Goal: Task Accomplishment & Management: Complete application form

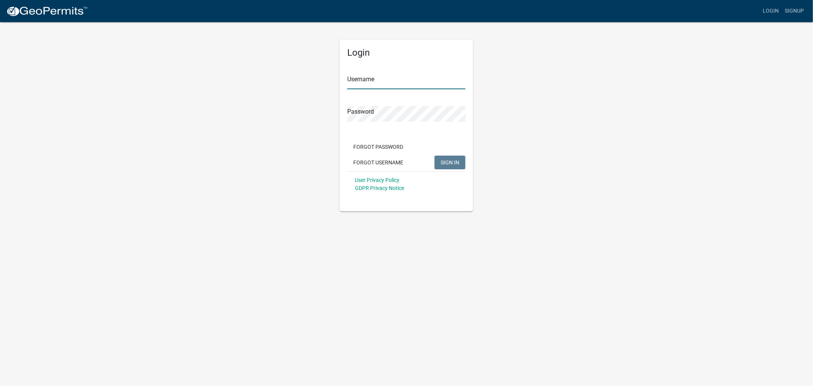
type input "shelleyh"
click at [460, 160] on button "SIGN IN" at bounding box center [449, 162] width 31 height 14
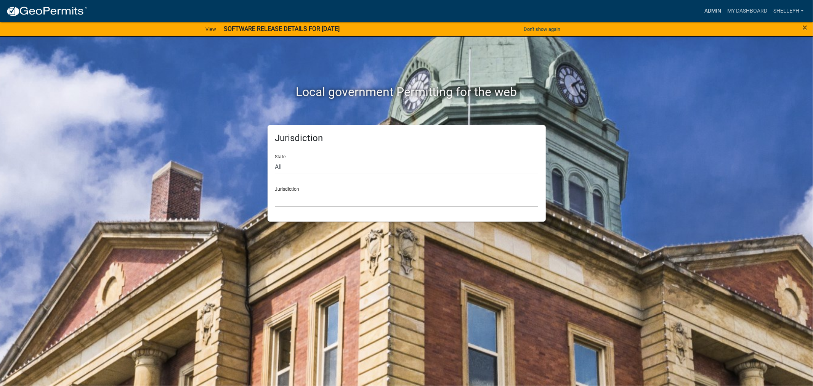
click at [714, 8] on link "Admin" at bounding box center [712, 11] width 23 height 14
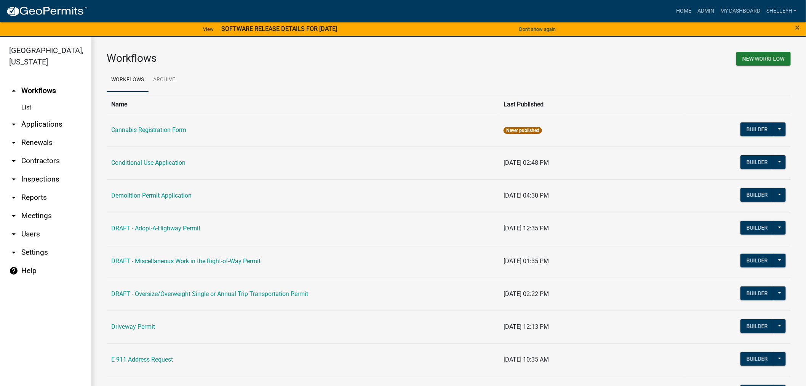
click at [45, 124] on link "arrow_drop_down Applications" at bounding box center [45, 124] width 91 height 18
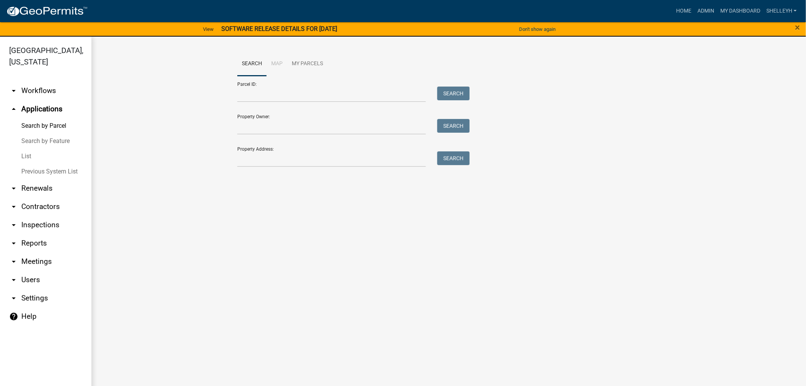
click at [27, 156] on link "List" at bounding box center [45, 156] width 91 height 15
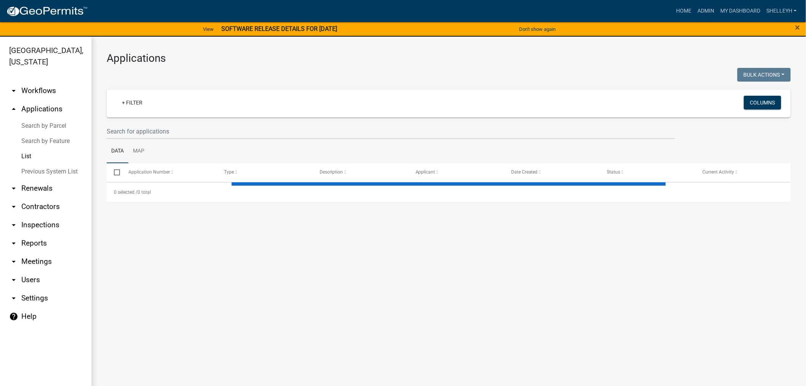
select select "1: 25"
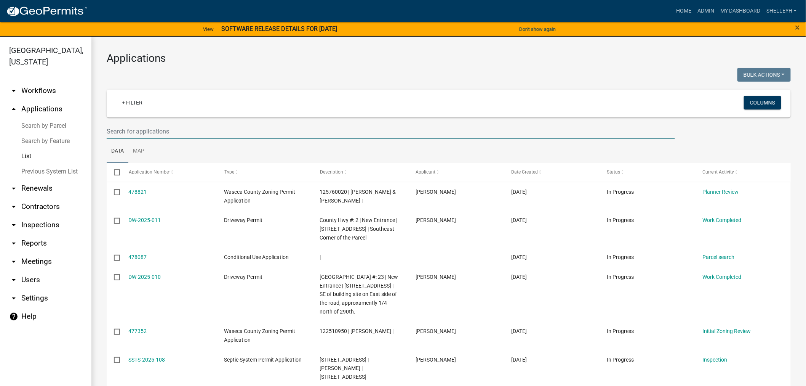
click at [166, 134] on input "text" at bounding box center [391, 131] width 568 height 16
type input "020330100"
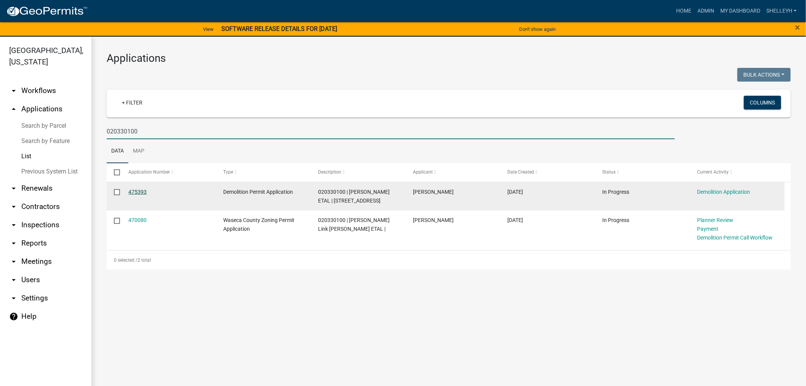
click at [138, 192] on link "475393" at bounding box center [138, 192] width 18 height 6
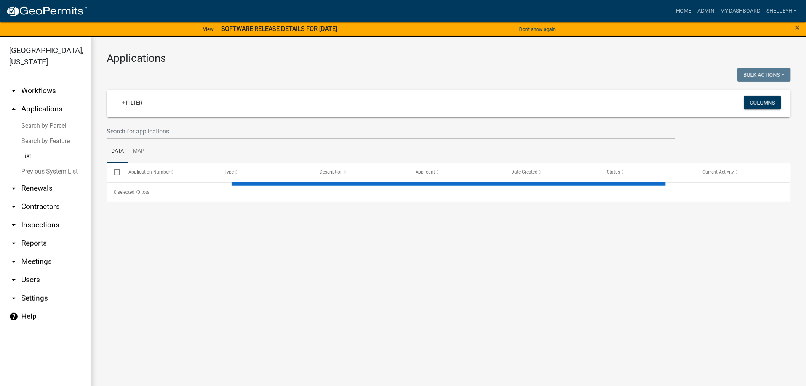
select select "1: 25"
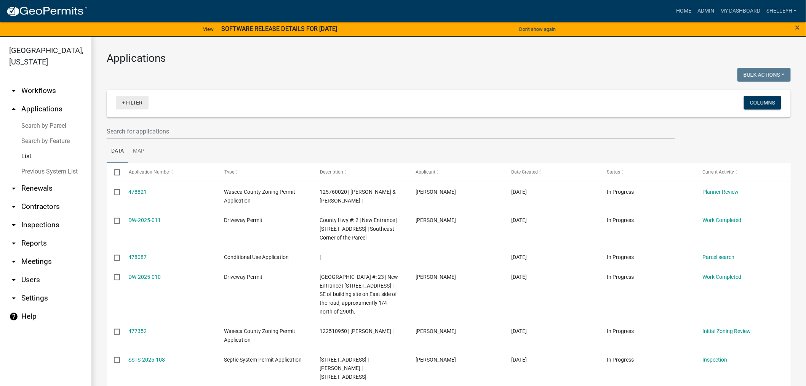
click at [146, 106] on link "+ Filter" at bounding box center [132, 103] width 33 height 14
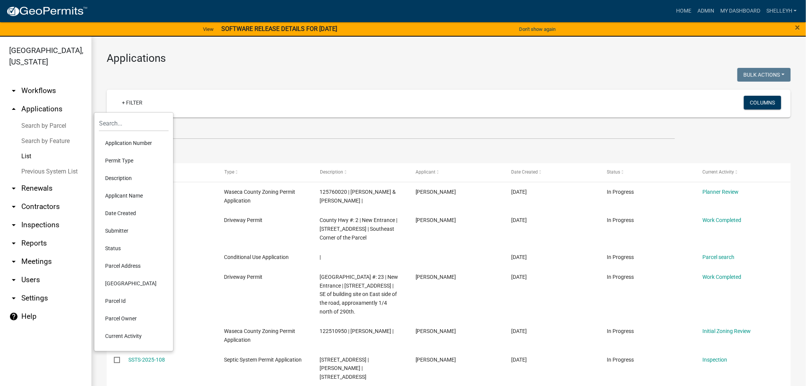
drag, startPoint x: 219, startPoint y: 101, endPoint x: 178, endPoint y: 115, distance: 43.9
click at [219, 102] on div "+ Filter" at bounding box center [336, 104] width 452 height 16
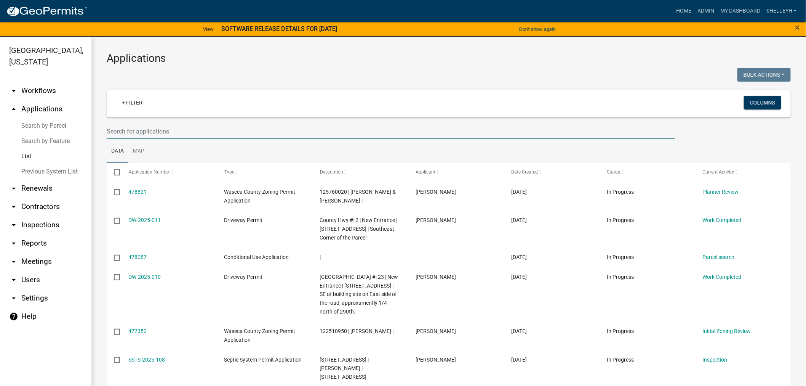
click at [182, 130] on input "text" at bounding box center [391, 131] width 568 height 16
type input "020330100"
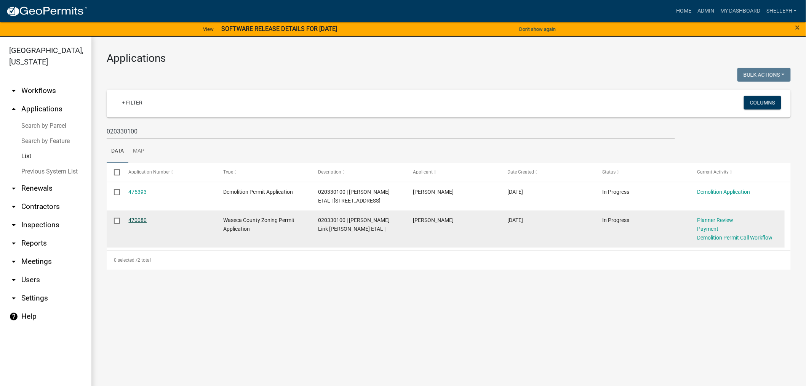
click at [137, 223] on link "470080" at bounding box center [138, 220] width 18 height 6
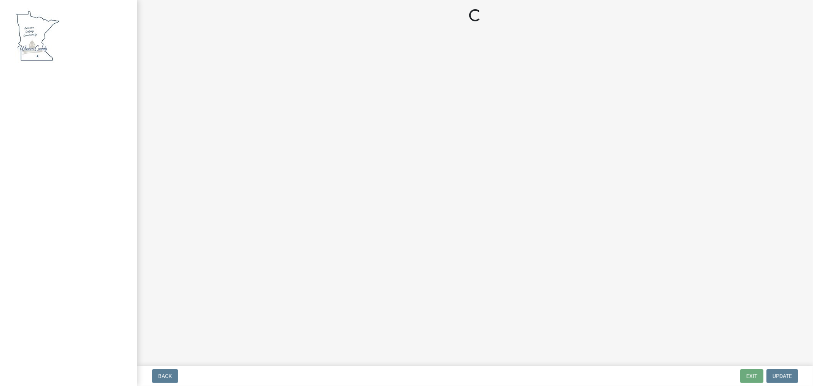
select select "3: 3"
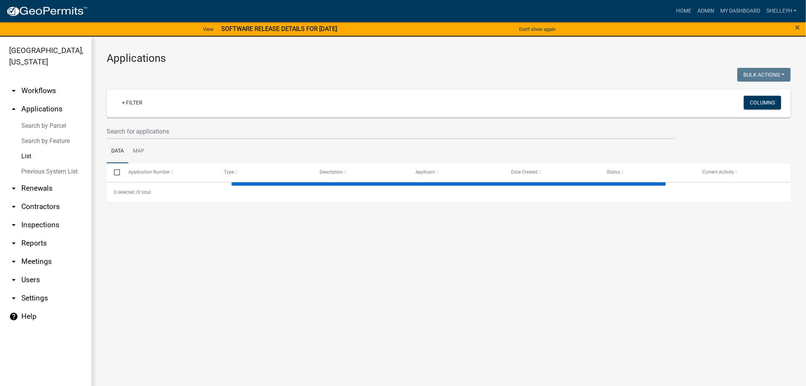
select select "1: 25"
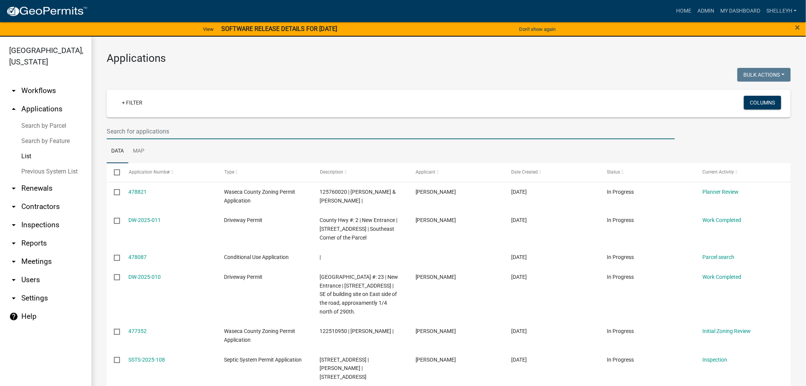
click at [170, 133] on input "text" at bounding box center [391, 131] width 568 height 16
type input "[PERSON_NAME]"
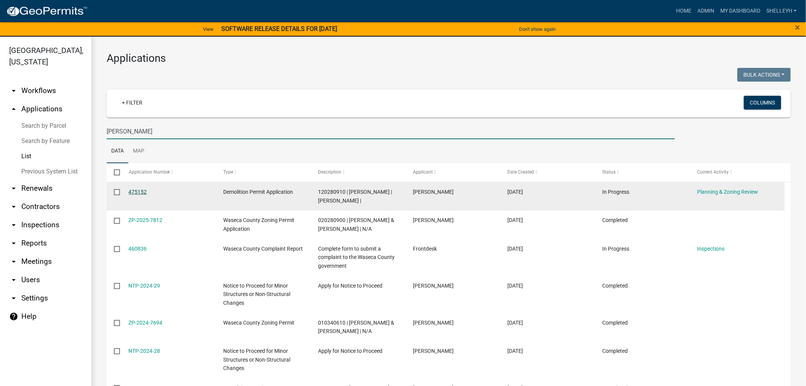
click at [133, 191] on link "475152" at bounding box center [138, 192] width 18 height 6
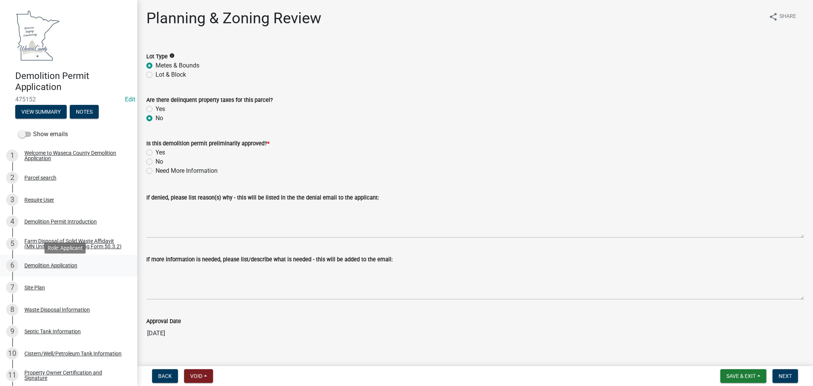
click at [29, 268] on div "Demolition Application" at bounding box center [50, 265] width 53 height 5
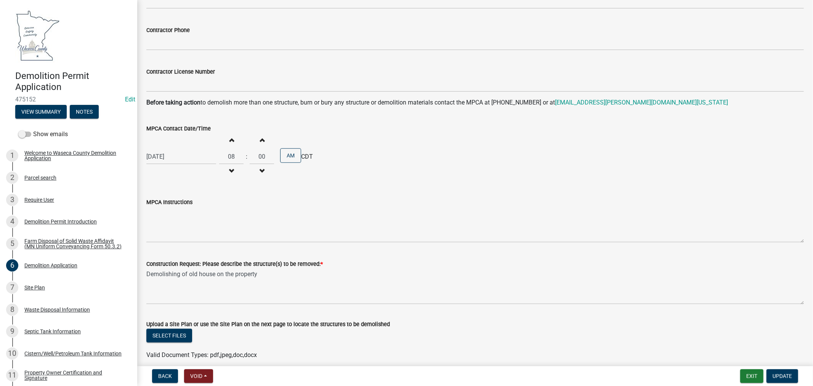
scroll to position [508, 0]
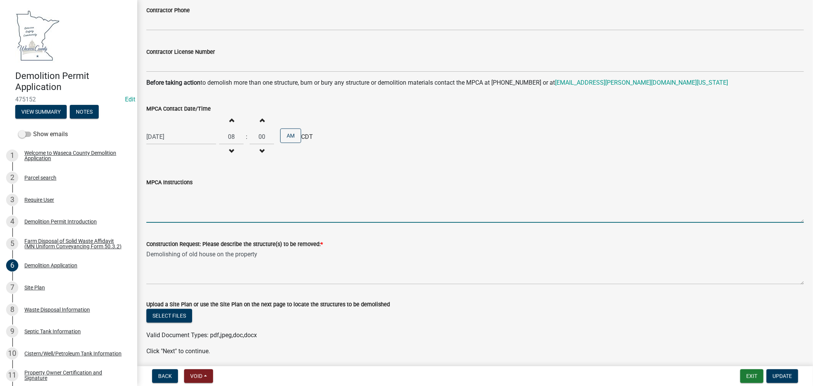
click at [170, 201] on textarea "MPCA Instructions" at bounding box center [474, 205] width 657 height 36
type textarea "W"
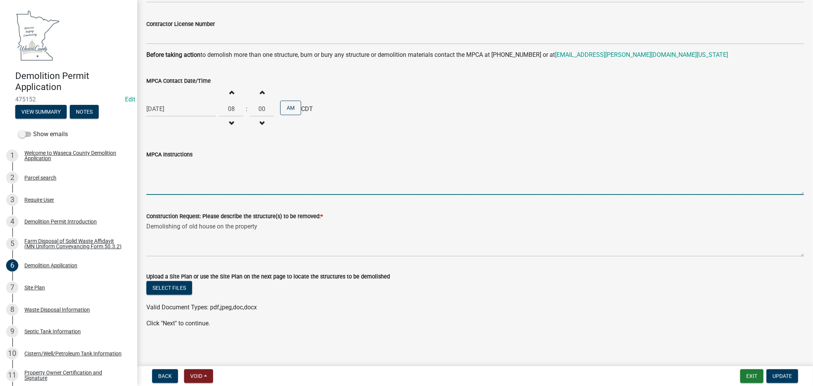
scroll to position [536, 0]
click at [37, 290] on div "Site Plan" at bounding box center [34, 287] width 21 height 5
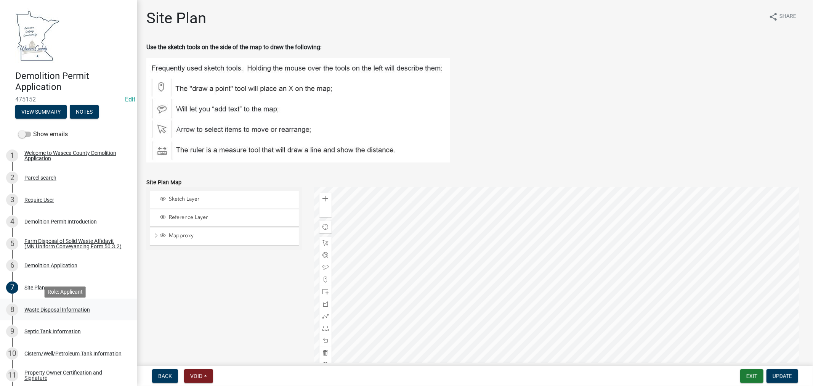
click at [34, 311] on div "Waste Disposal Information" at bounding box center [57, 309] width 66 height 5
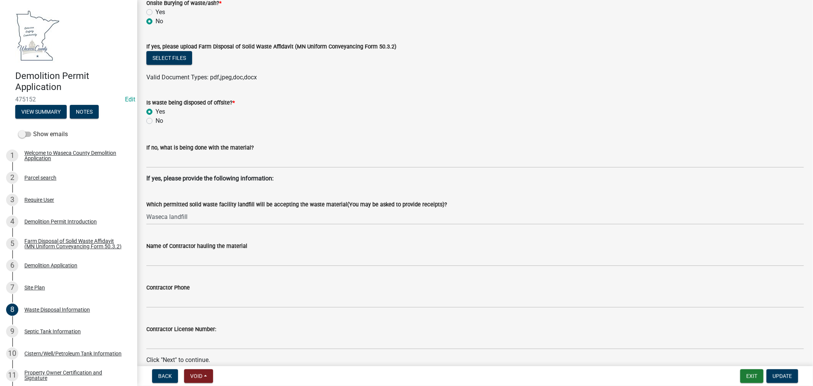
scroll to position [248, 0]
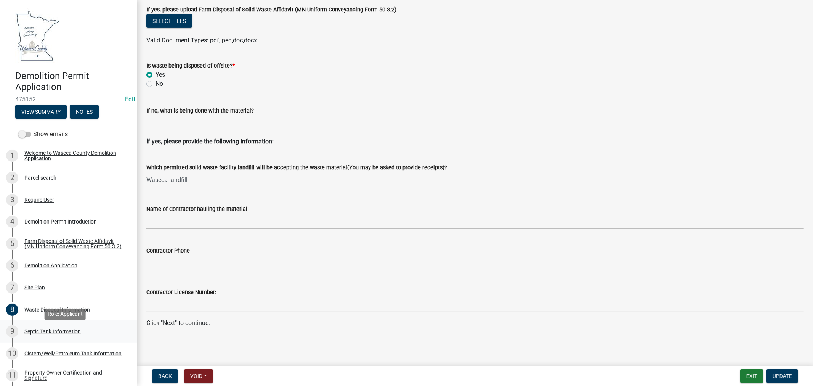
click at [43, 333] on div "Septic Tank Information" at bounding box center [52, 330] width 56 height 5
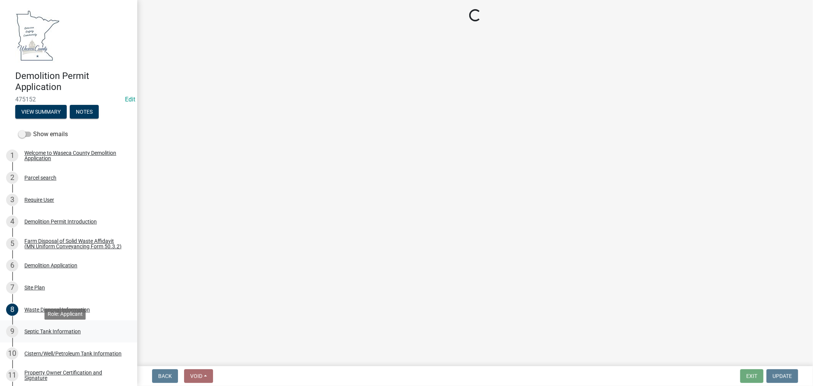
scroll to position [0, 0]
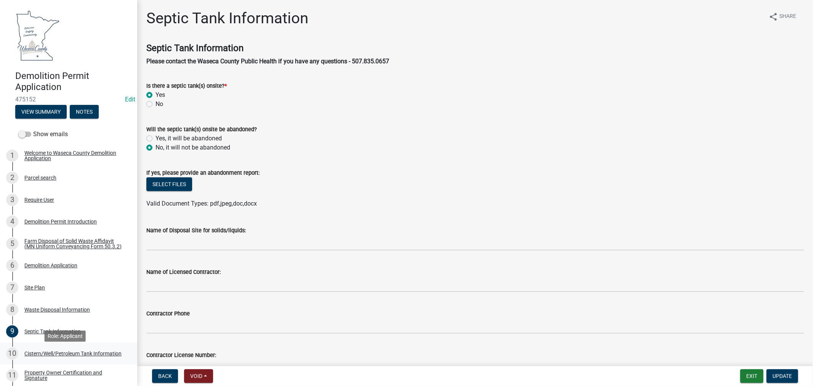
click at [30, 356] on div "Cistern/Well/Petroleum Tank Information" at bounding box center [72, 353] width 97 height 5
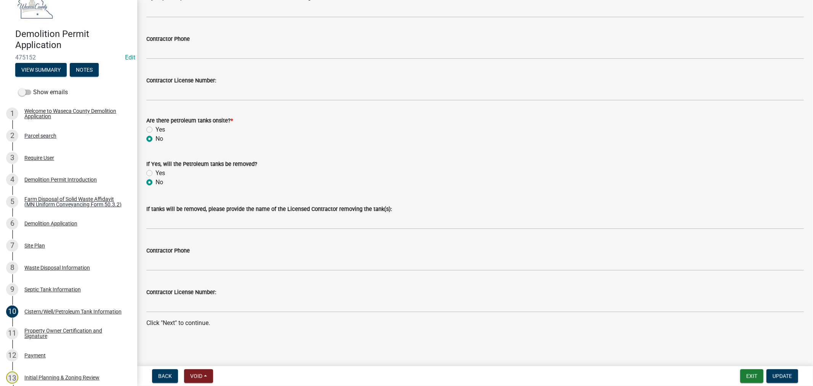
scroll to position [42, 0]
click at [36, 338] on div "Property Owner Certification and Signature" at bounding box center [74, 332] width 101 height 11
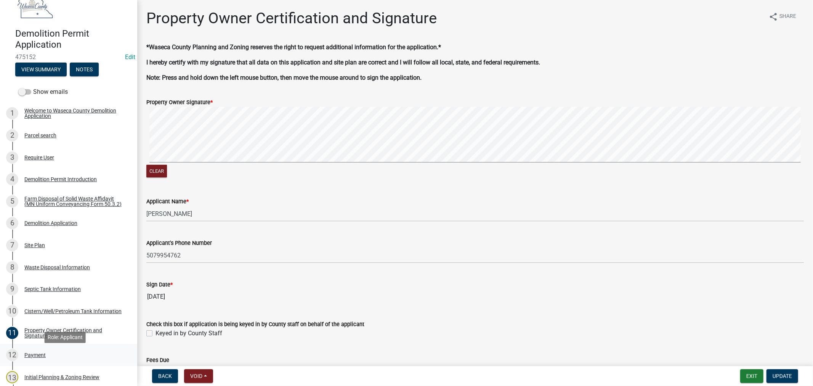
click at [37, 357] on div "Payment" at bounding box center [34, 354] width 21 height 5
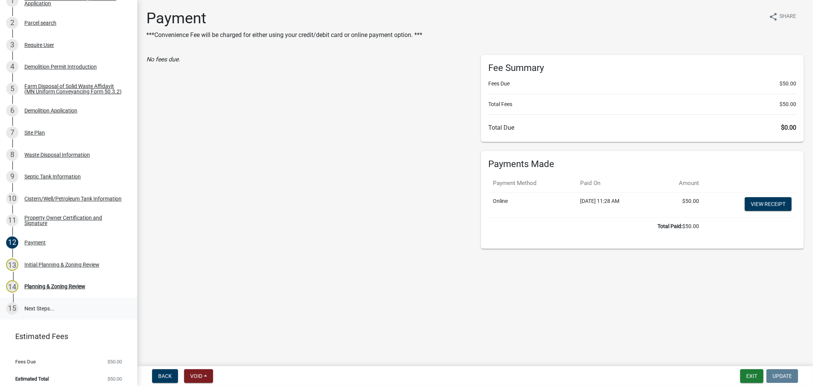
scroll to position [162, 0]
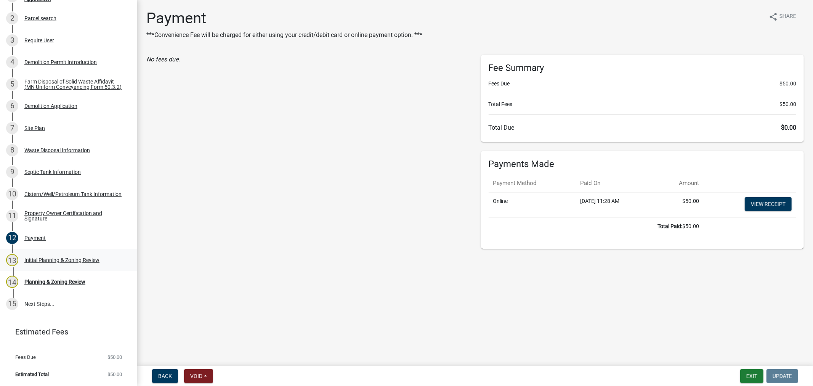
click at [71, 260] on div "Initial Planning & Zoning Review" at bounding box center [61, 259] width 75 height 5
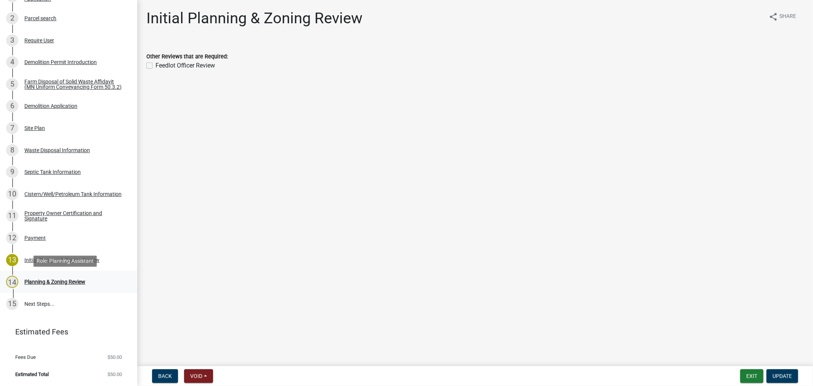
click at [50, 281] on div "Planning & Zoning Review" at bounding box center [54, 281] width 61 height 5
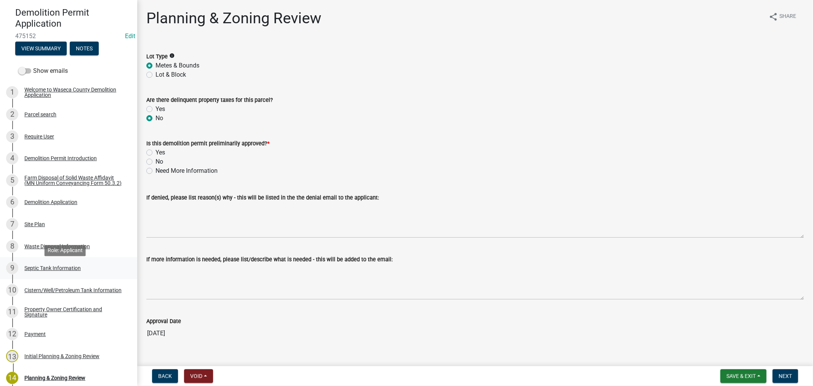
scroll to position [78, 0]
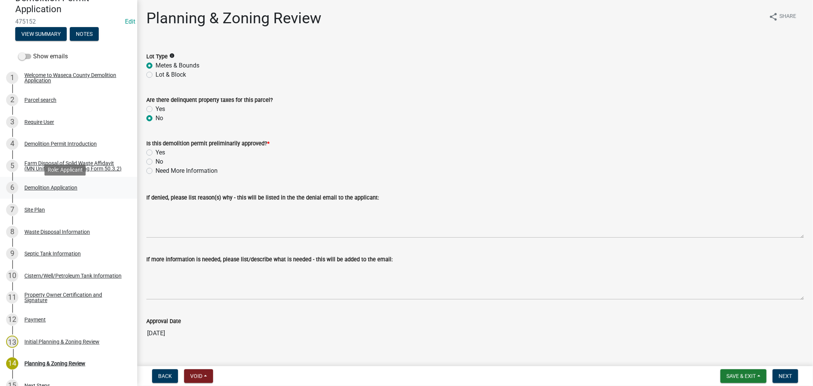
click at [40, 189] on div "Demolition Application" at bounding box center [50, 187] width 53 height 5
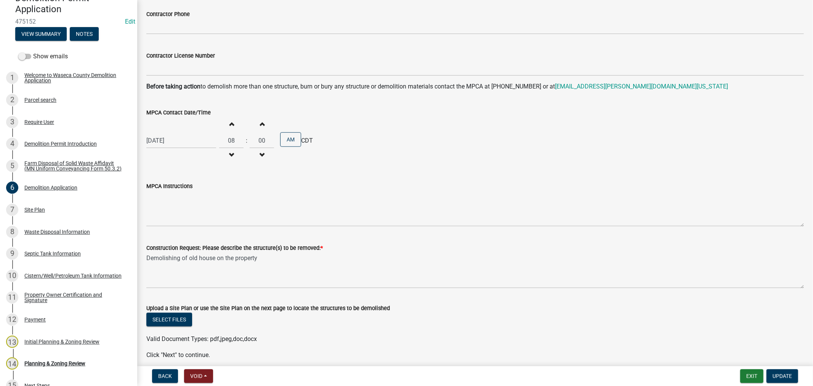
scroll to position [508, 0]
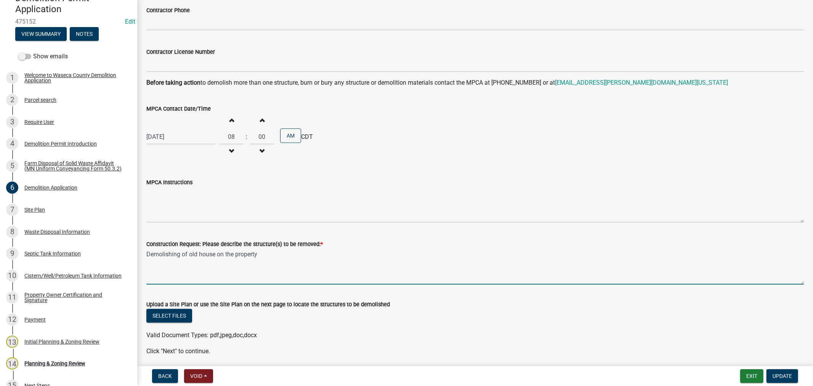
drag, startPoint x: 270, startPoint y: 249, endPoint x: 275, endPoint y: 250, distance: 5.5
click at [270, 250] on textarea "Demolishing of old house on the property" at bounding box center [474, 266] width 657 height 36
click at [466, 256] on textarea "Demolishing of old house on the property (see the attached picture of demo that…" at bounding box center [474, 266] width 657 height 36
drag, startPoint x: 454, startPoint y: 249, endPoint x: 260, endPoint y: 257, distance: 194.5
click at [260, 257] on textarea "Demolishing of old house on the property (see the attached picture of demo that…" at bounding box center [474, 266] width 657 height 36
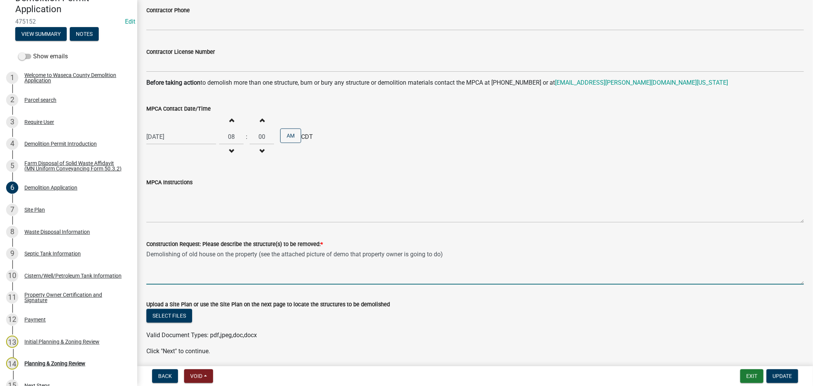
click at [455, 253] on textarea "Demolishing of old house on the property (see the attached picture of demo that…" at bounding box center [474, 266] width 657 height 36
click at [460, 256] on textarea "Demolishing of old house on the property (see the attached picture of demo that…" at bounding box center [474, 266] width 657 height 36
drag, startPoint x: 262, startPoint y: 253, endPoint x: 279, endPoint y: 234, distance: 24.8
click at [263, 252] on textarea "Demolishing of old house on the property (see the attached picture of demo that…" at bounding box center [474, 266] width 657 height 36
type textarea "Demolishing of old house on the property (See the attached picture of demo that…"
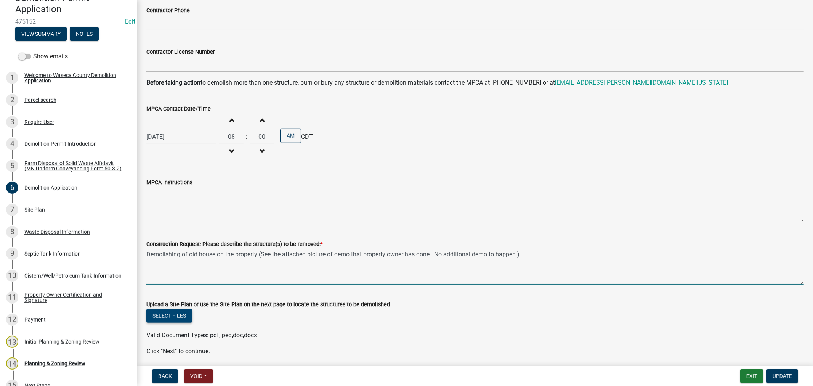
click at [172, 313] on button "Select files" at bounding box center [169, 316] width 46 height 14
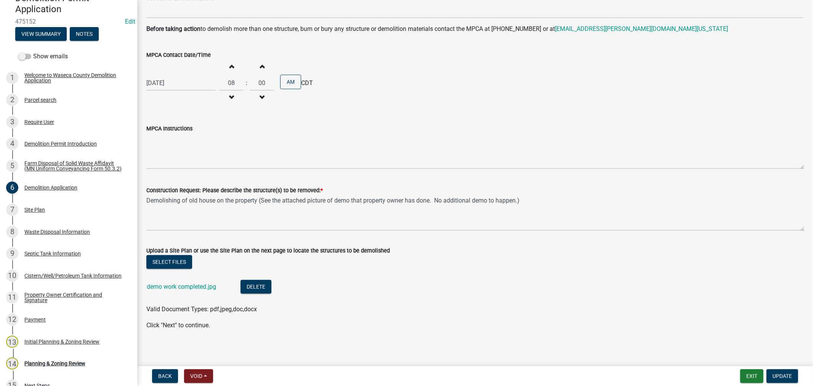
scroll to position [564, 0]
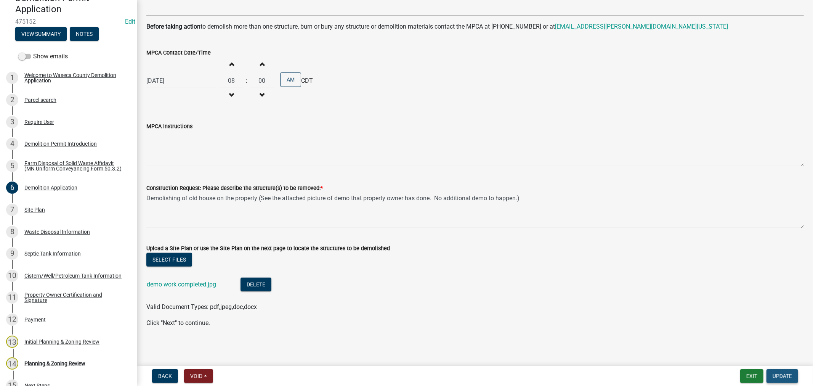
click at [783, 378] on span "Update" at bounding box center [781, 376] width 19 height 6
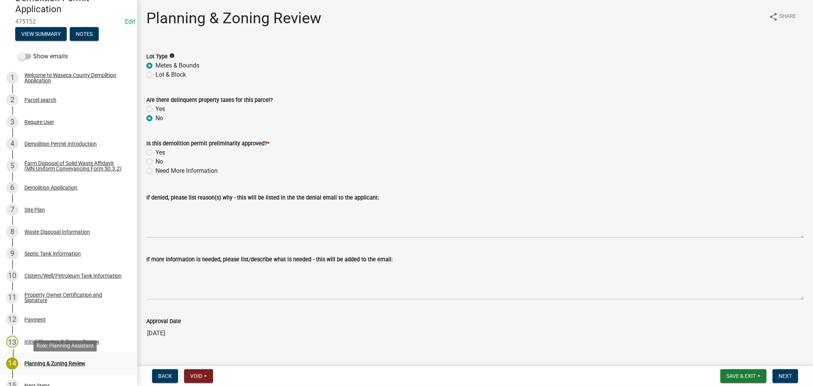
click at [50, 365] on div "Planning & Zoning Review" at bounding box center [54, 362] width 61 height 5
click at [155, 153] on label "Yes" at bounding box center [160, 152] width 10 height 9
click at [155, 153] on input "Yes" at bounding box center [157, 150] width 5 height 5
radio input "true"
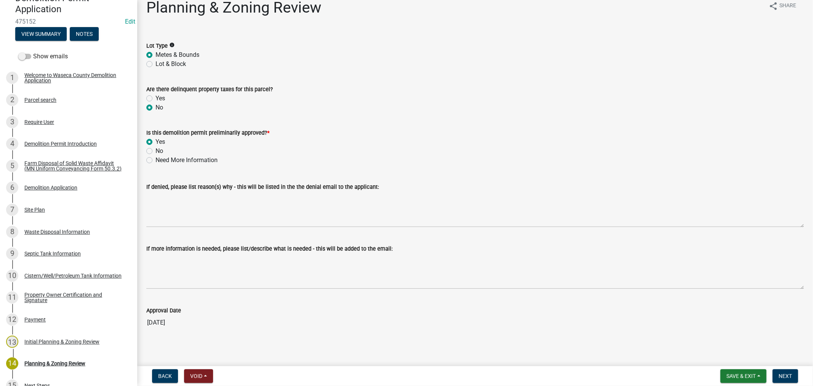
scroll to position [13, 0]
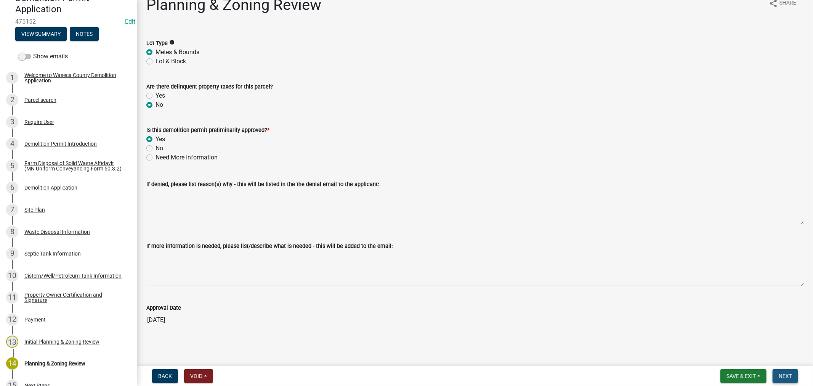
click at [784, 375] on span "Next" at bounding box center [784, 376] width 13 height 6
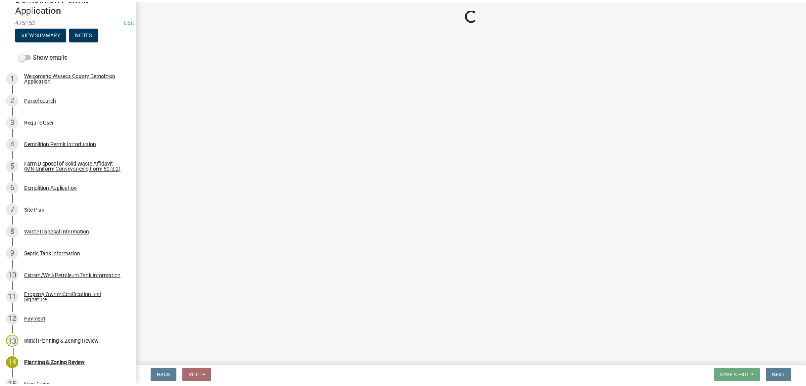
scroll to position [0, 0]
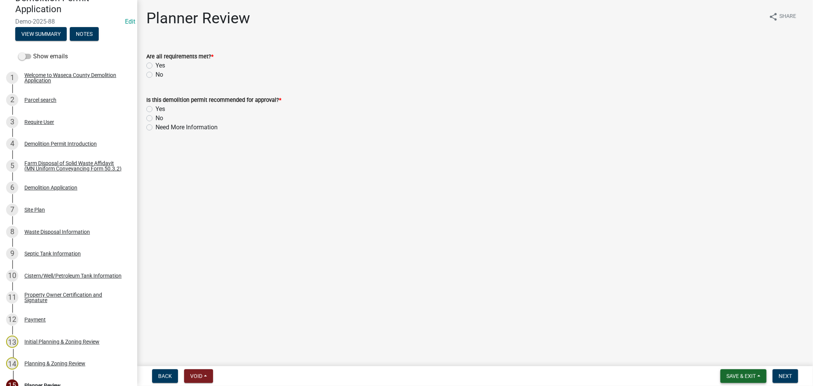
click at [736, 373] on span "Save & Exit" at bounding box center [740, 376] width 29 height 6
click at [729, 360] on button "Save & Exit" at bounding box center [735, 356] width 61 height 18
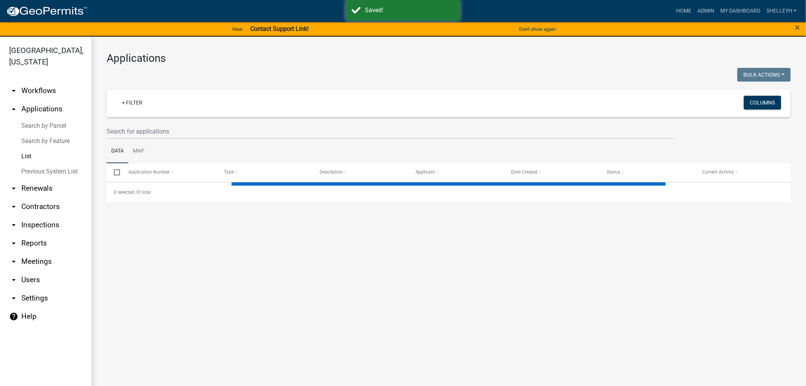
select select "1: 25"
